Goal: Task Accomplishment & Management: Complete application form

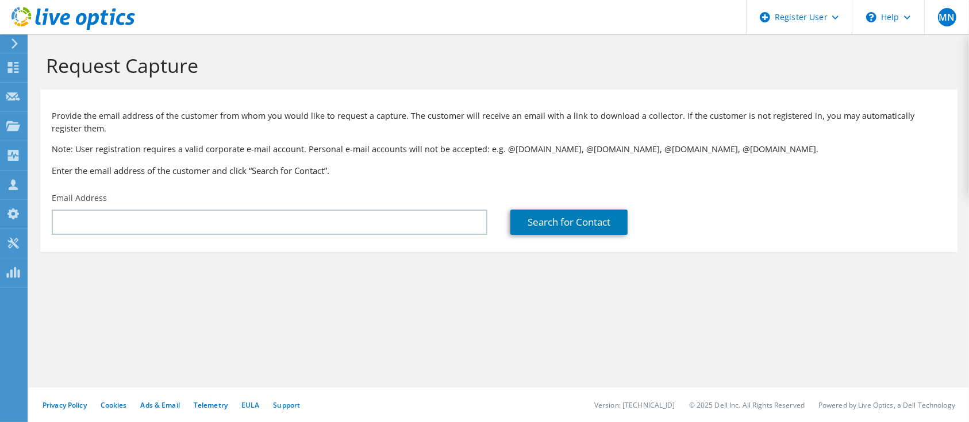
click at [18, 44] on icon at bounding box center [14, 44] width 9 height 10
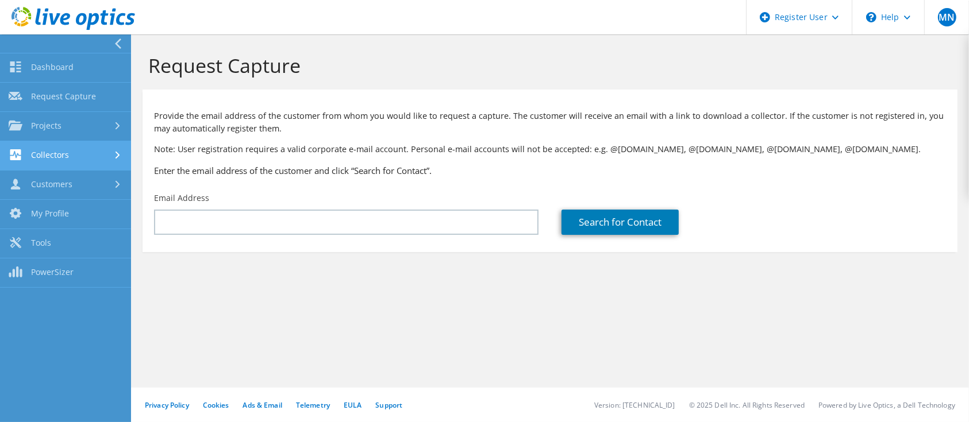
click at [63, 148] on link "Collectors" at bounding box center [65, 155] width 131 height 29
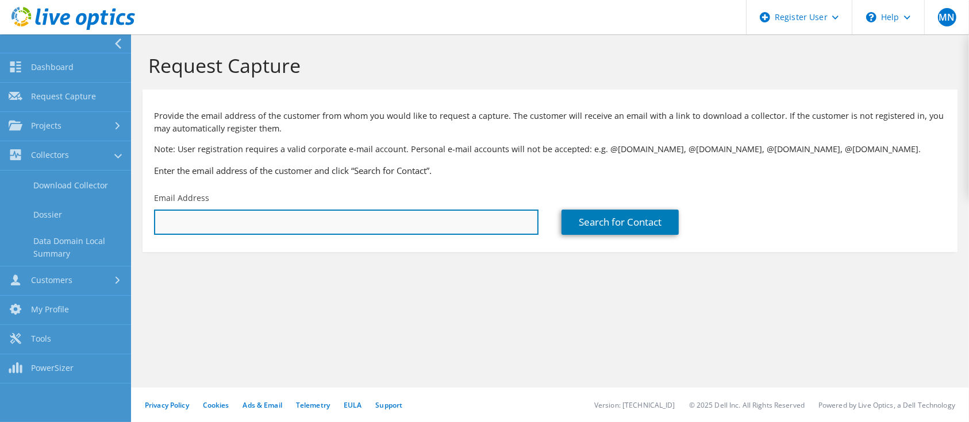
click at [424, 218] on input "text" at bounding box center [346, 222] width 384 height 25
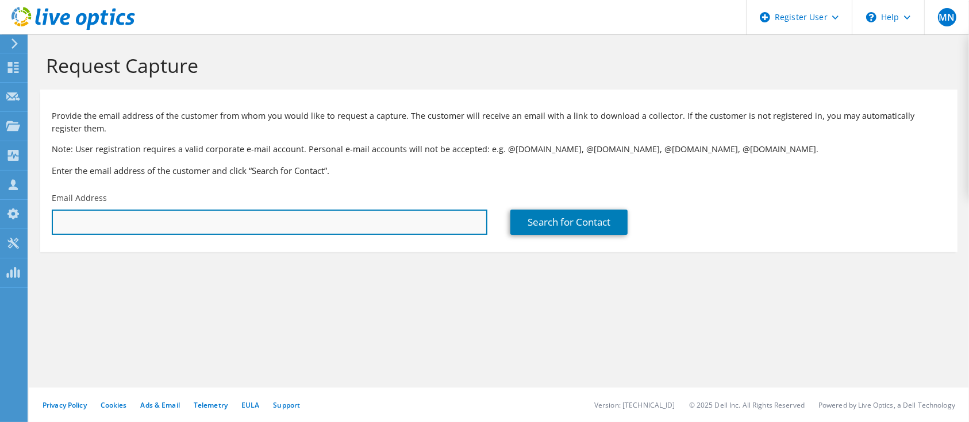
type input "[PERSON_NAME][EMAIL_ADDRESS][PERSON_NAME][DOMAIN_NAME]"
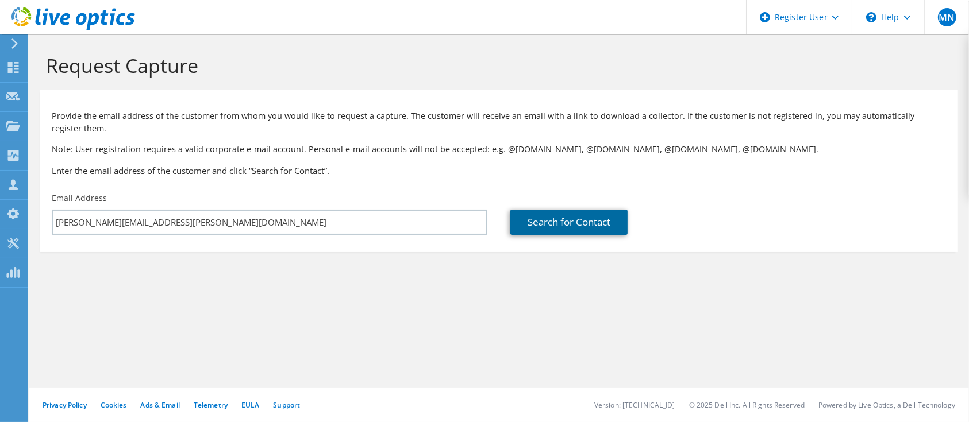
click at [589, 232] on link "Search for Contact" at bounding box center [568, 222] width 117 height 25
type input "Knights Brown Limited"
type input "Michael"
type input "Spracklen"
type input "[GEOGRAPHIC_DATA]"
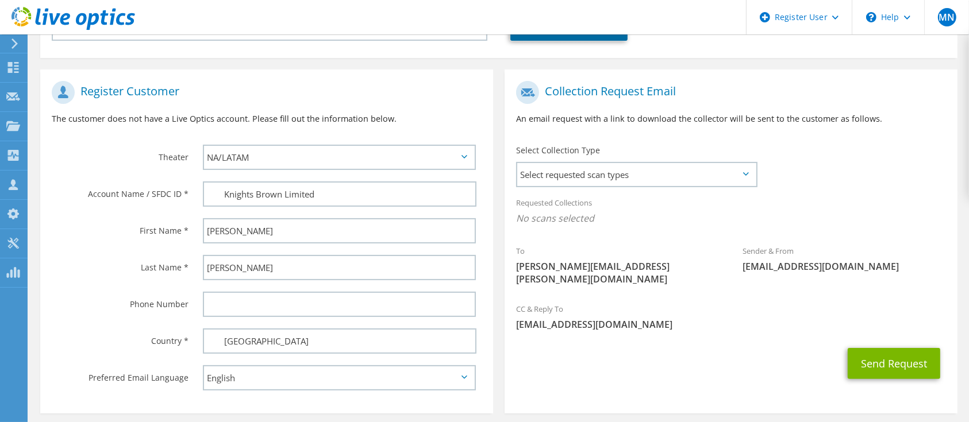
scroll to position [196, 0]
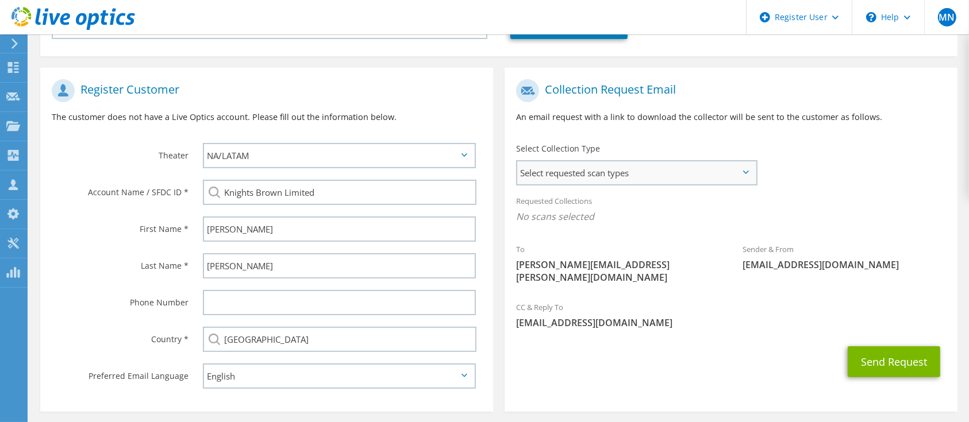
click at [636, 179] on span "Select requested scan types" at bounding box center [636, 172] width 238 height 23
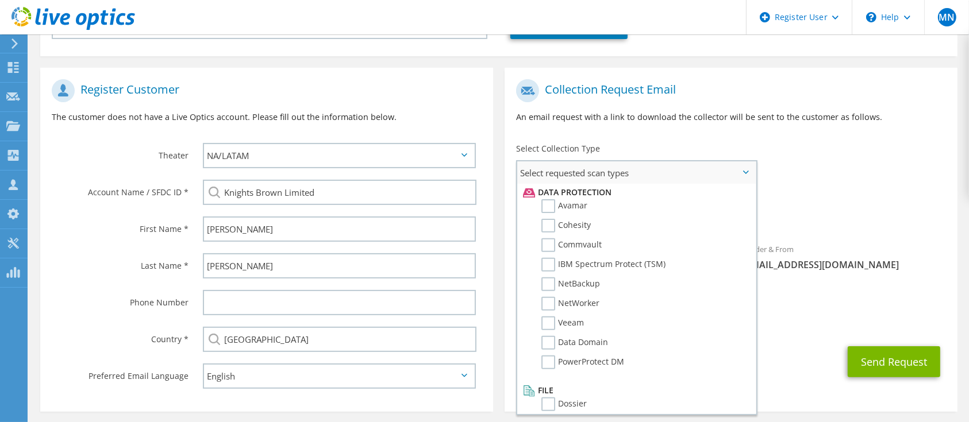
scroll to position [347, 0]
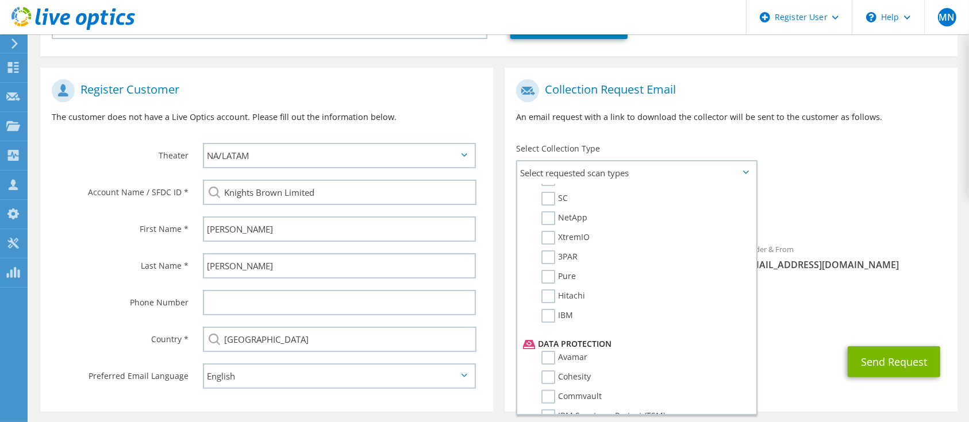
click at [791, 341] on div "Send Request" at bounding box center [731, 362] width 453 height 43
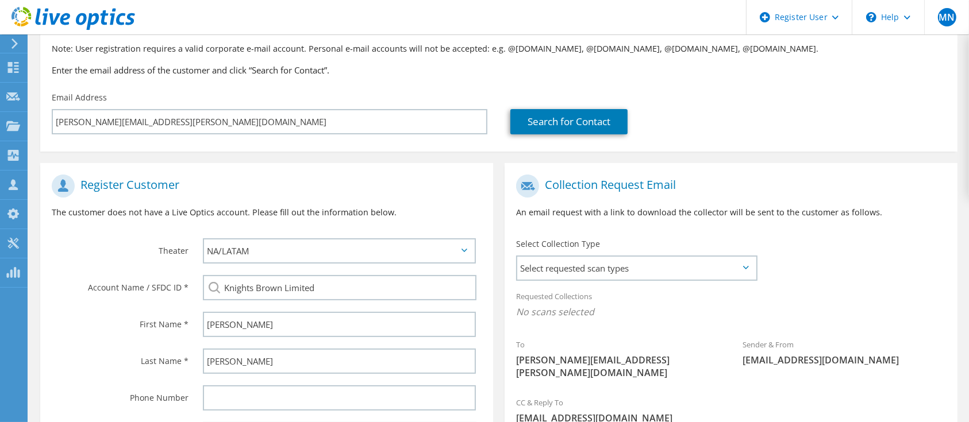
scroll to position [84, 0]
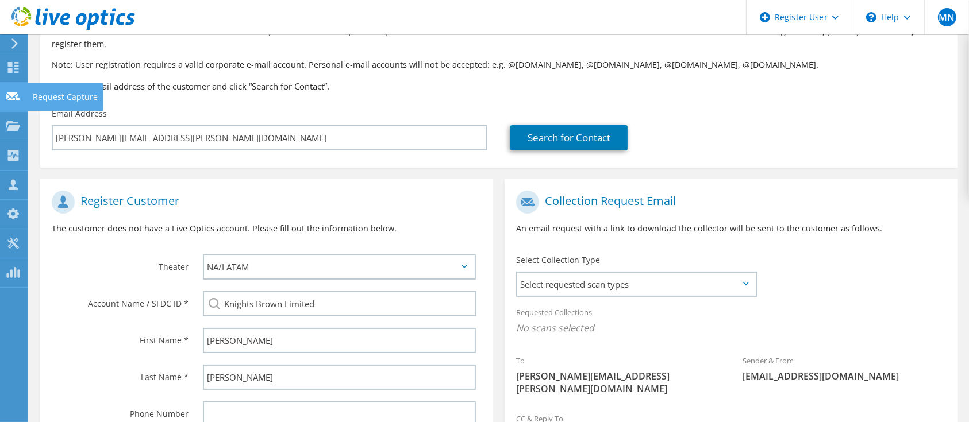
click at [14, 100] on icon at bounding box center [13, 96] width 14 height 11
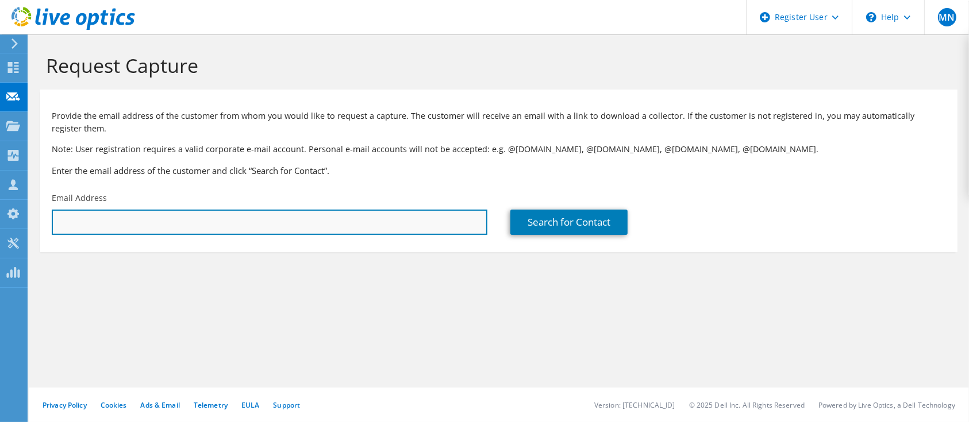
click at [155, 229] on input "text" at bounding box center [270, 222] width 436 height 25
type input "[PERSON_NAME][EMAIL_ADDRESS][PERSON_NAME][DOMAIN_NAME]"
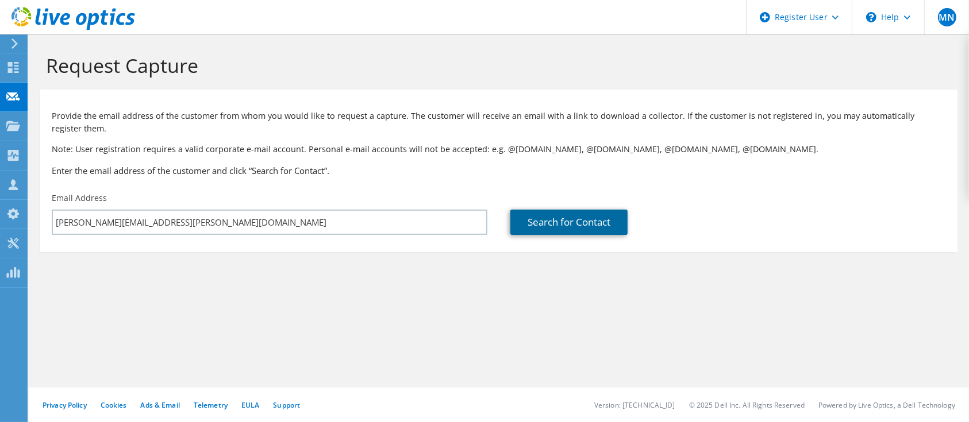
click at [532, 225] on link "Search for Contact" at bounding box center [568, 222] width 117 height 25
type input "Knights Brown Limited"
type input "Michael"
type input "Spracklen"
type input "[GEOGRAPHIC_DATA]"
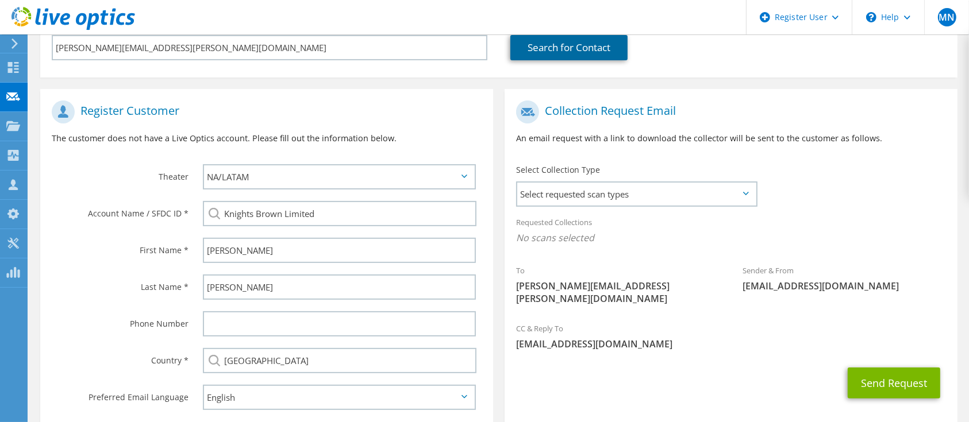
scroll to position [243, 0]
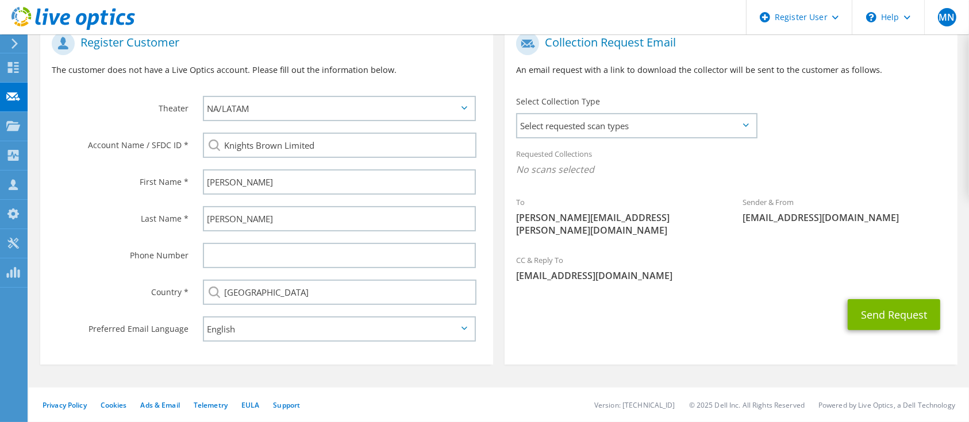
click at [601, 108] on div "Select Collection Type Select requested scan types Server Virtualization Optica…" at bounding box center [636, 116] width 241 height 40
click at [597, 125] on span "Select requested scan types" at bounding box center [636, 125] width 238 height 23
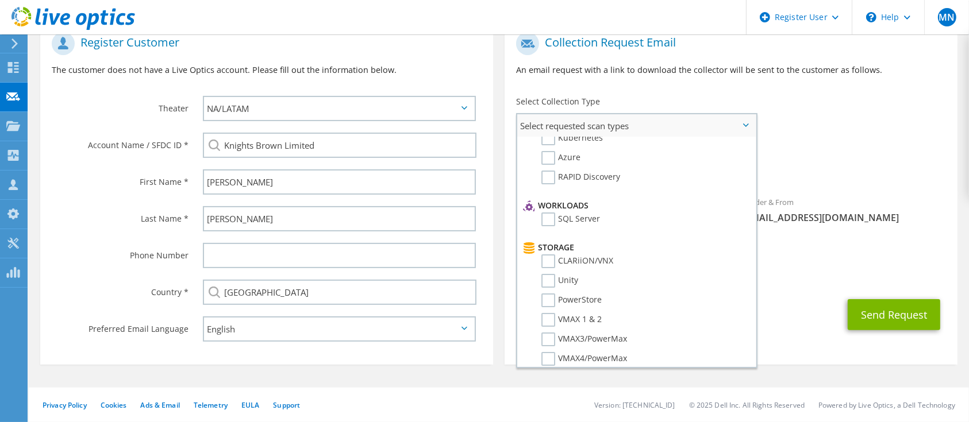
scroll to position [0, 0]
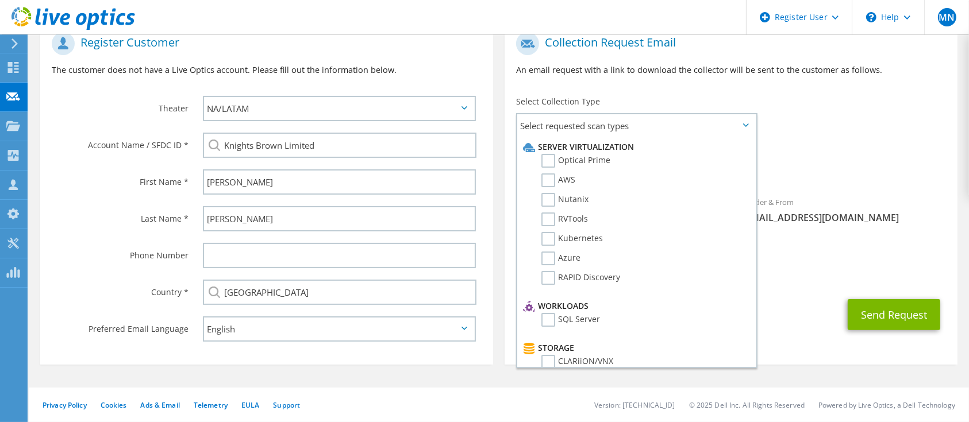
click at [698, 82] on div "Collection Request Email An email request with a link to download the collector…" at bounding box center [731, 58] width 453 height 64
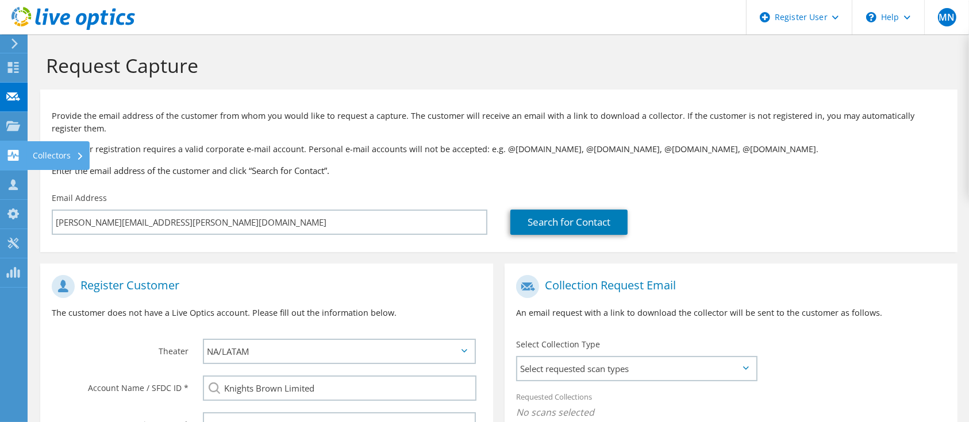
click at [38, 155] on div "Collectors" at bounding box center [58, 155] width 63 height 29
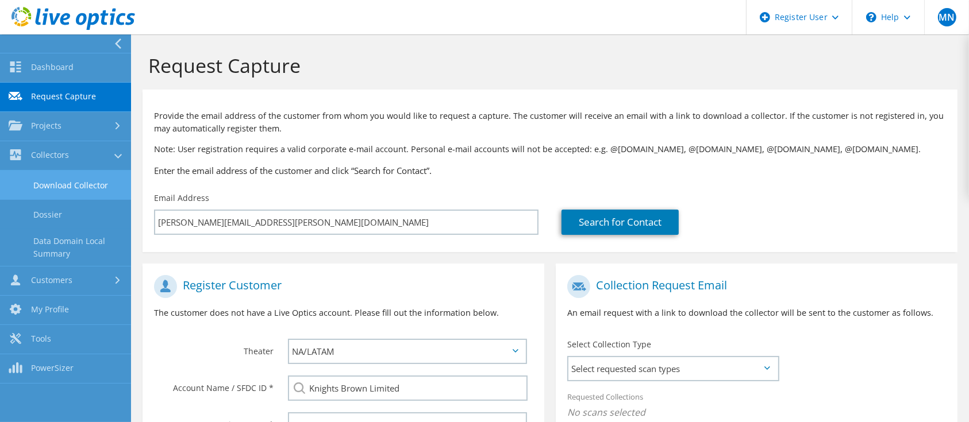
click at [72, 187] on link "Download Collector" at bounding box center [65, 185] width 131 height 29
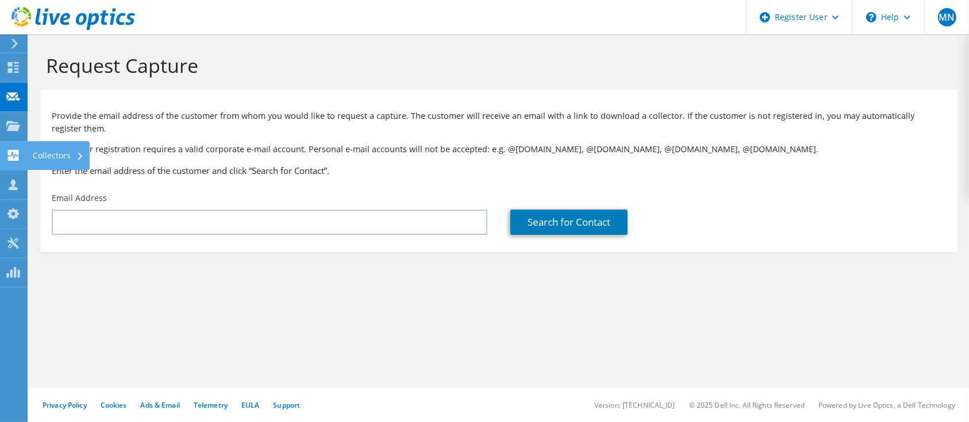
click at [44, 160] on div "Collectors" at bounding box center [58, 155] width 63 height 29
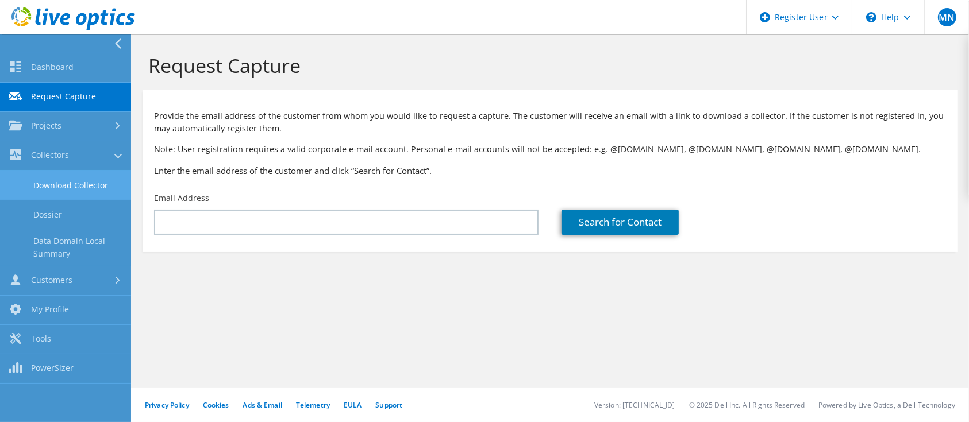
click at [80, 180] on link "Download Collector" at bounding box center [65, 185] width 131 height 29
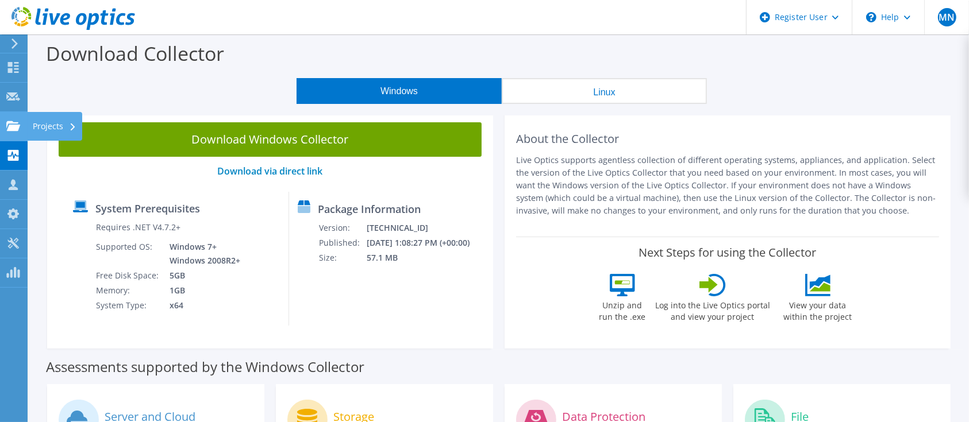
click at [14, 127] on use at bounding box center [13, 126] width 14 height 10
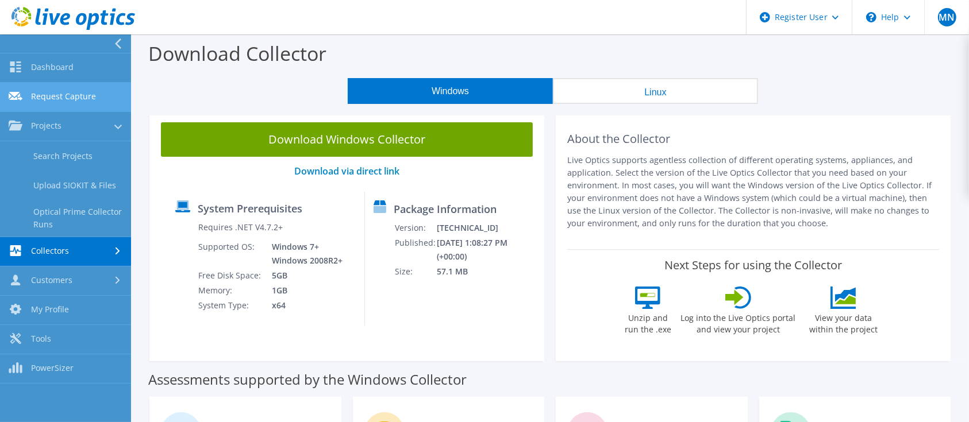
click at [49, 99] on link "Request Capture" at bounding box center [65, 97] width 131 height 29
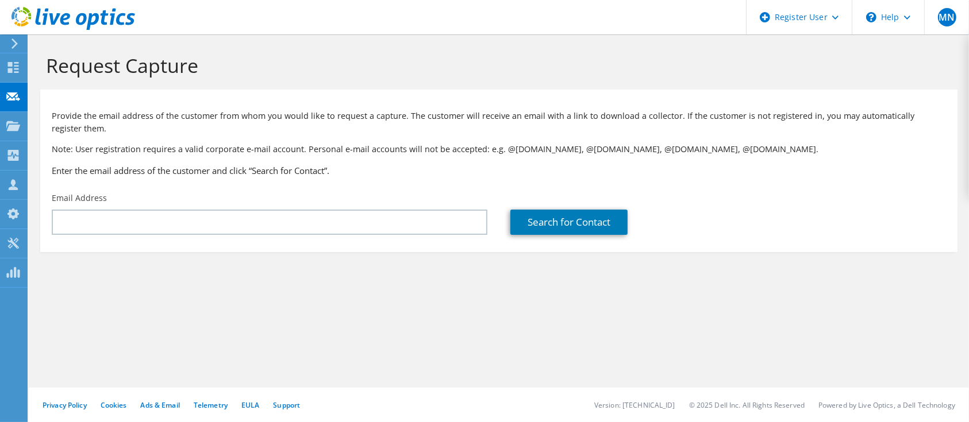
click at [18, 39] on icon at bounding box center [14, 44] width 9 height 10
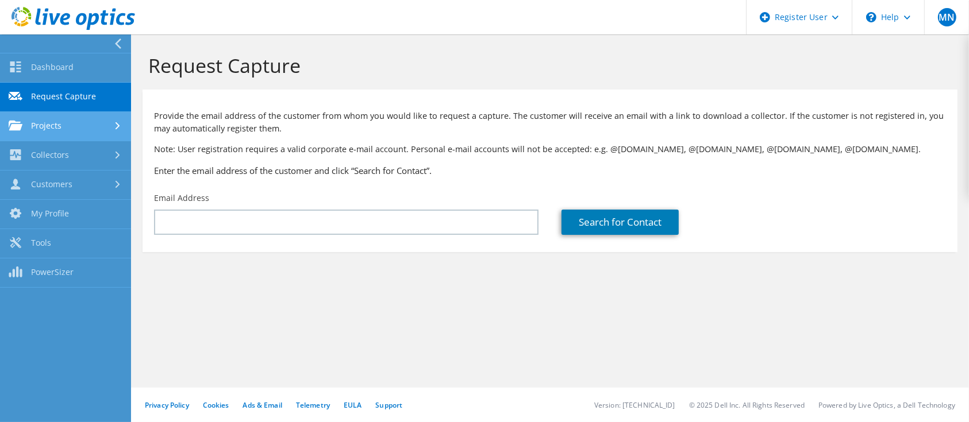
click at [104, 132] on link "Projects" at bounding box center [65, 126] width 131 height 29
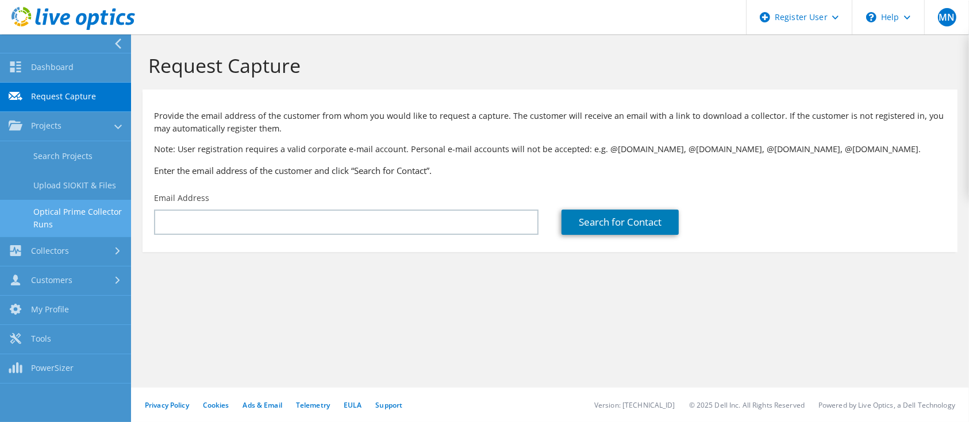
click at [90, 213] on link "Optical Prime Collector Runs" at bounding box center [65, 218] width 131 height 37
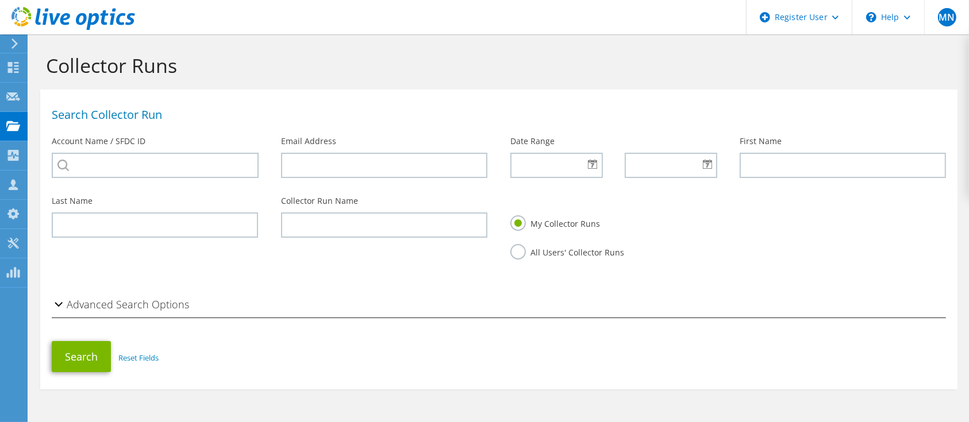
click at [18, 41] on icon at bounding box center [14, 44] width 9 height 10
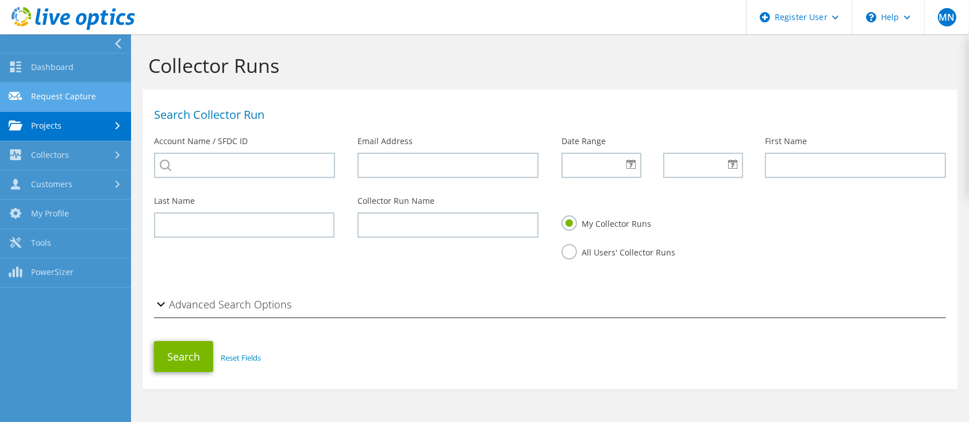
click at [64, 107] on link "Request Capture" at bounding box center [65, 97] width 131 height 29
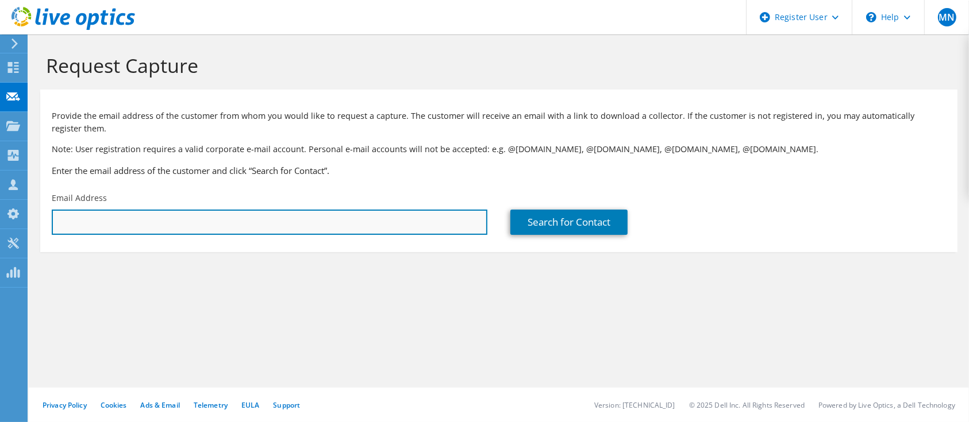
click at [132, 231] on input "text" at bounding box center [270, 222] width 436 height 25
drag, startPoint x: 201, startPoint y: 220, endPoint x: 0, endPoint y: 205, distance: 201.1
click at [0, 205] on div "MN Dell User Michaella Njuakom Michaella.Njuakom@dell.com Dell My Profile Log O…" at bounding box center [484, 211] width 969 height 422
drag, startPoint x: 179, startPoint y: 229, endPoint x: 0, endPoint y: 189, distance: 183.1
click at [0, 189] on div "MN Dell User Michaella Njuakom Michaella.Njuakom@dell.com Dell My Profile Log O…" at bounding box center [484, 211] width 969 height 422
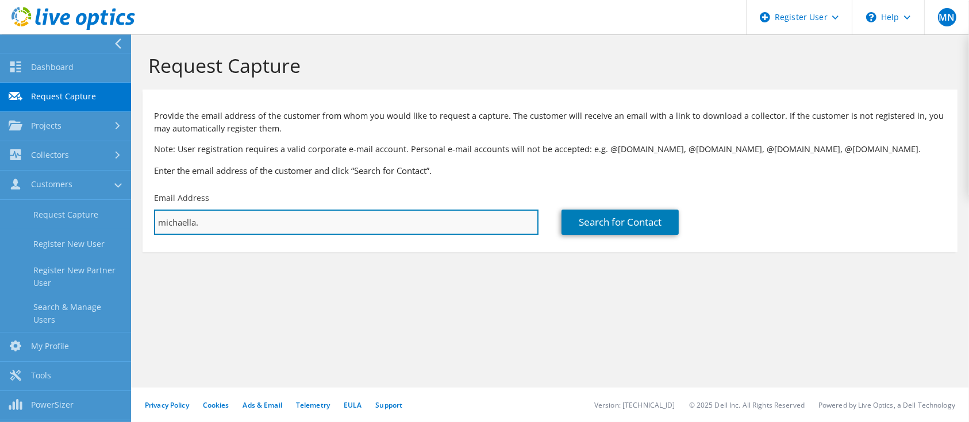
click at [231, 214] on input "michaella." at bounding box center [346, 222] width 384 height 25
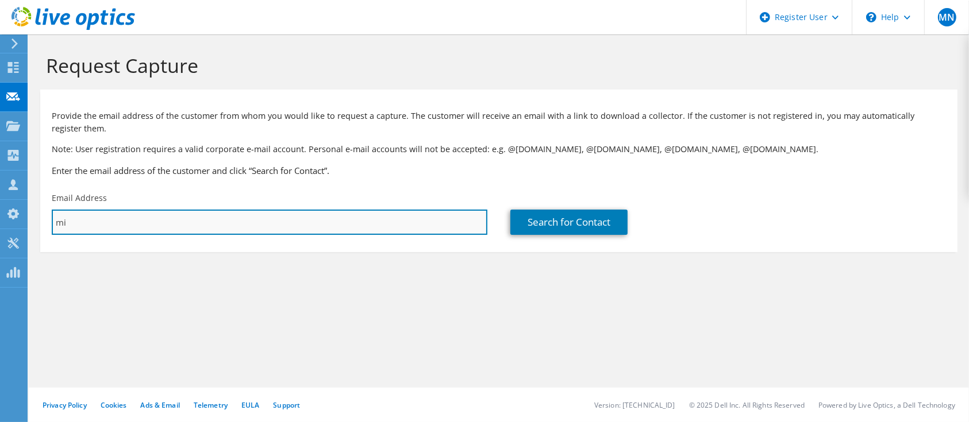
type input "m"
click at [231, 214] on input "text" at bounding box center [270, 222] width 436 height 25
type input "michael.spracklen@knightsbrown.co.uk"
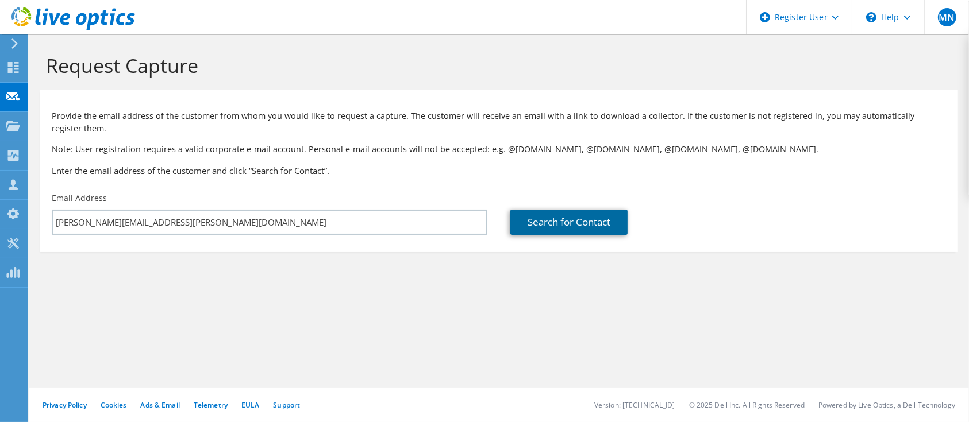
click at [556, 223] on link "Search for Contact" at bounding box center [568, 222] width 117 height 25
type input "Knights Brown Limited"
type input "Michael"
type input "Spracklen"
type input "[GEOGRAPHIC_DATA]"
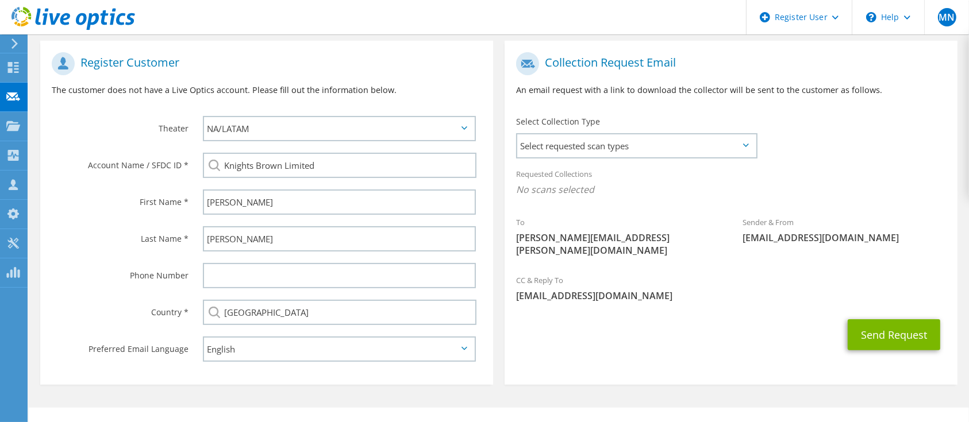
scroll to position [243, 0]
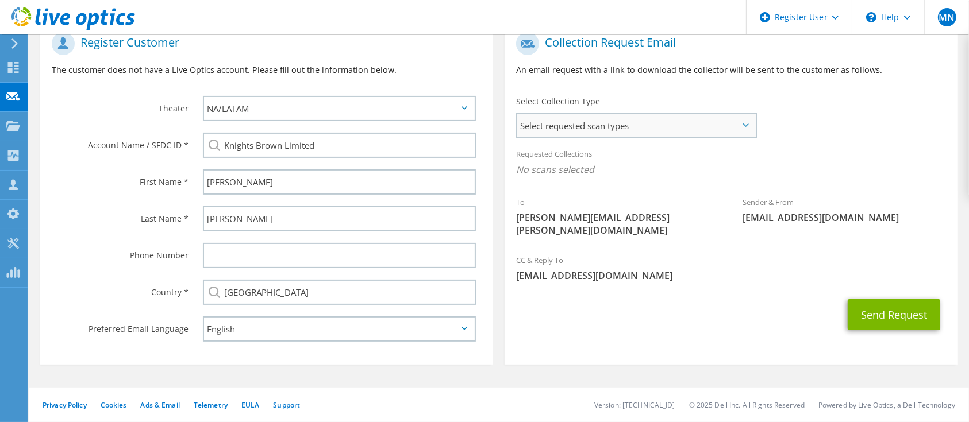
click at [627, 132] on span "Select requested scan types" at bounding box center [636, 125] width 238 height 23
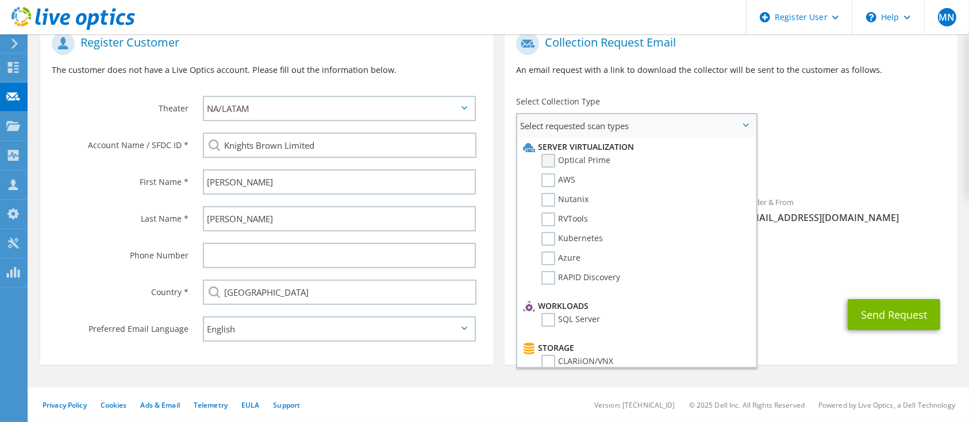
click at [545, 160] on label "Optical Prime" at bounding box center [575, 161] width 69 height 14
click at [0, 0] on input "Optical Prime" at bounding box center [0, 0] width 0 height 0
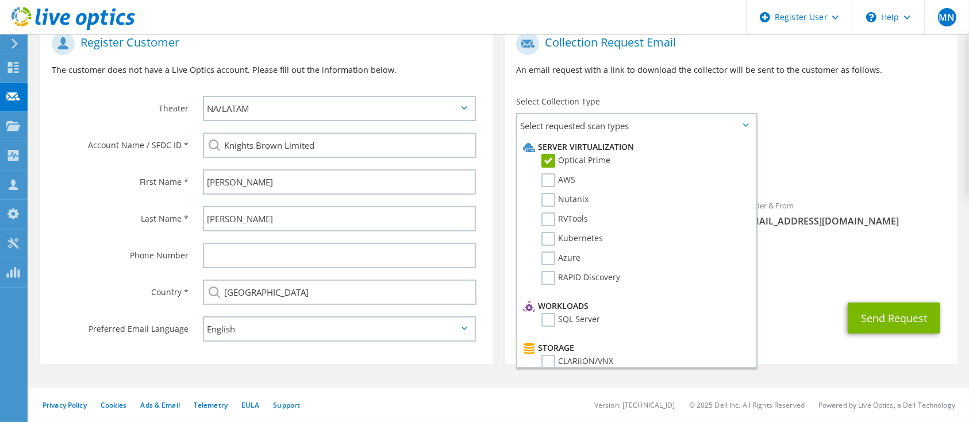
click at [827, 118] on div "To michael.spracklen@knightsbrown.co.uk Sender & From liveoptics@liveoptics.com" at bounding box center [731, 138] width 453 height 225
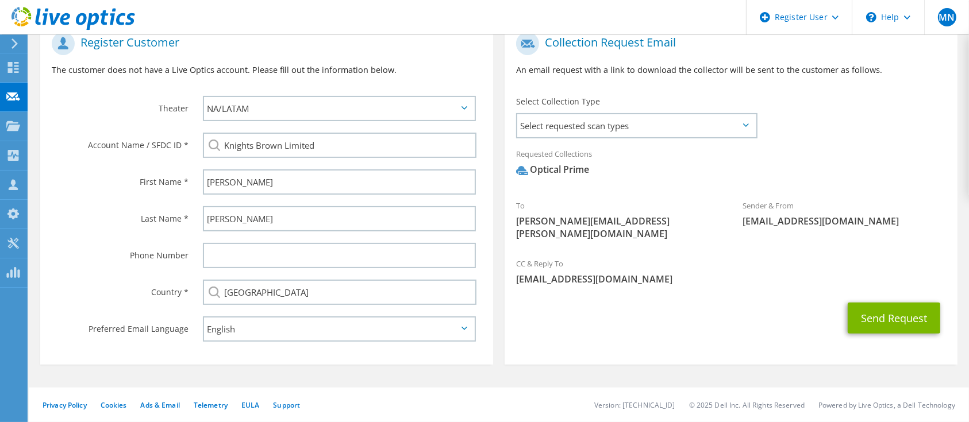
click at [483, 421] on div "Privacy Policy Cookies Ads & Email Telemetry EULA Support Version: 26.3.9.2 © 2…" at bounding box center [499, 405] width 940 height 34
click at [620, 124] on span "Select requested scan types" at bounding box center [636, 125] width 238 height 23
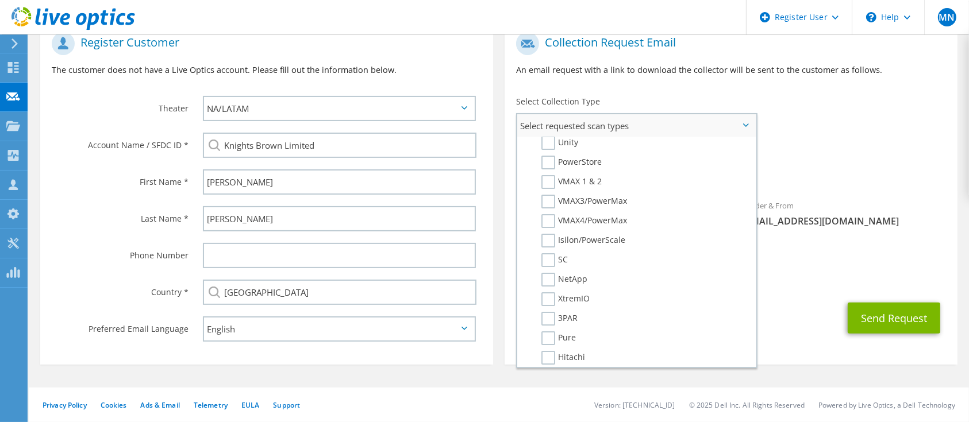
scroll to position [0, 0]
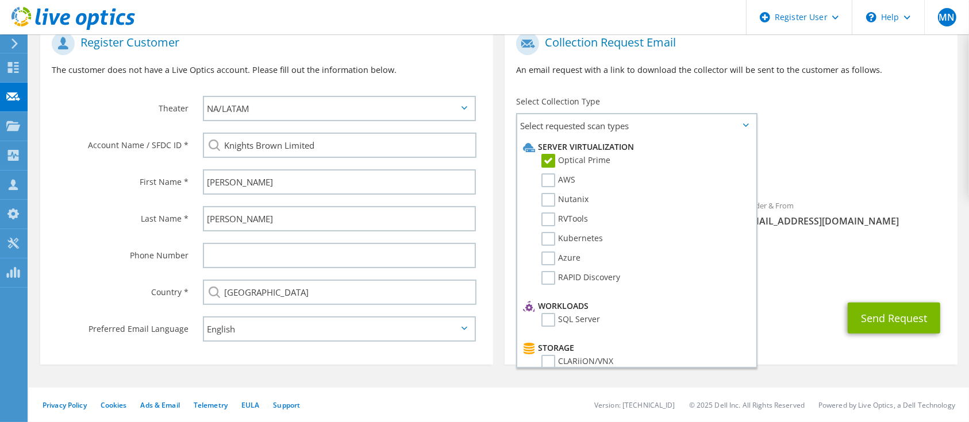
click at [817, 157] on div "Requested Collections No scans selected Optical Prime" at bounding box center [731, 165] width 453 height 46
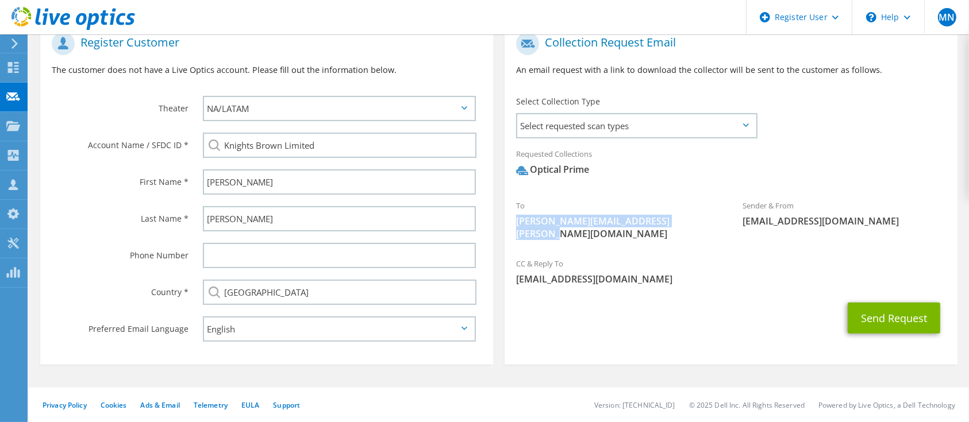
drag, startPoint x: 514, startPoint y: 225, endPoint x: 703, endPoint y: 217, distance: 189.8
click at [703, 217] on div "To michael.spracklen@knightsbrown.co.uk" at bounding box center [618, 220] width 226 height 52
copy span "michael.spracklen@knightsbrown.co.uk"
click at [623, 187] on div "Requested Collections No scans selected Optical Prime" at bounding box center [731, 165] width 453 height 46
click at [634, 111] on div "Select Collection Type Select requested scan types Server Virtualization Optica…" at bounding box center [636, 116] width 241 height 40
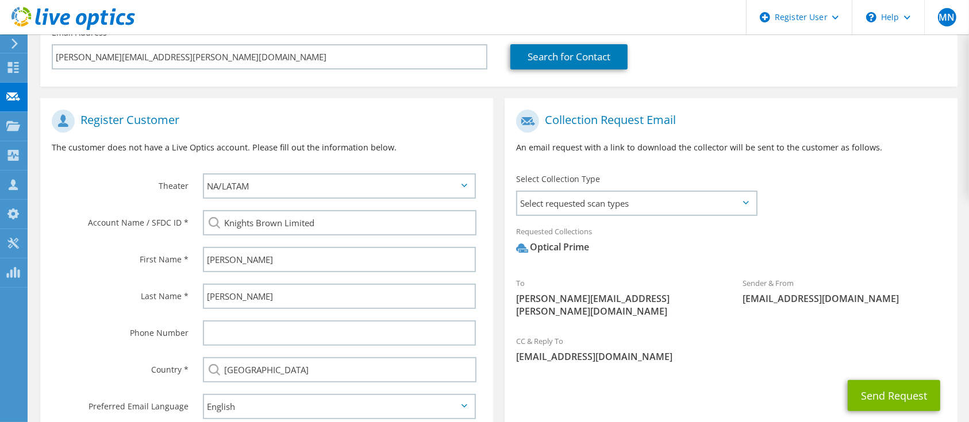
scroll to position [243, 0]
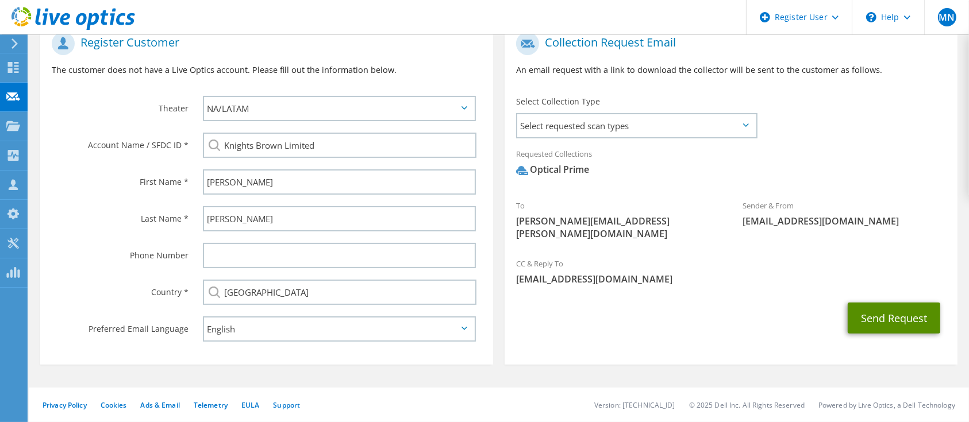
click at [901, 303] on button "Send Request" at bounding box center [894, 318] width 93 height 31
